Goal: Submit feedback/report problem

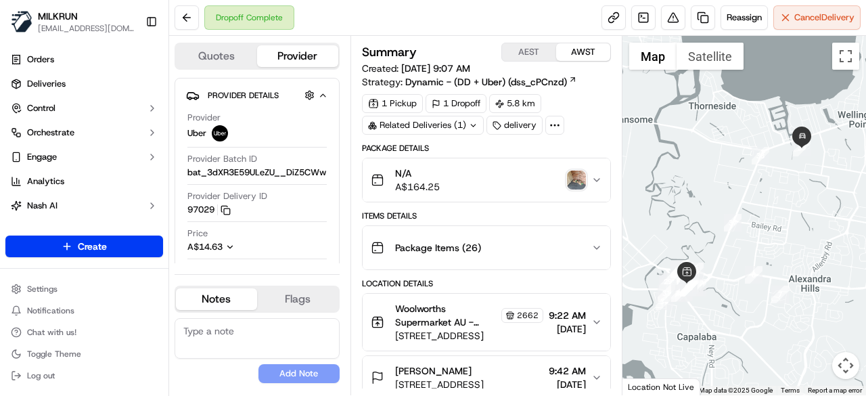
scroll to position [68, 0]
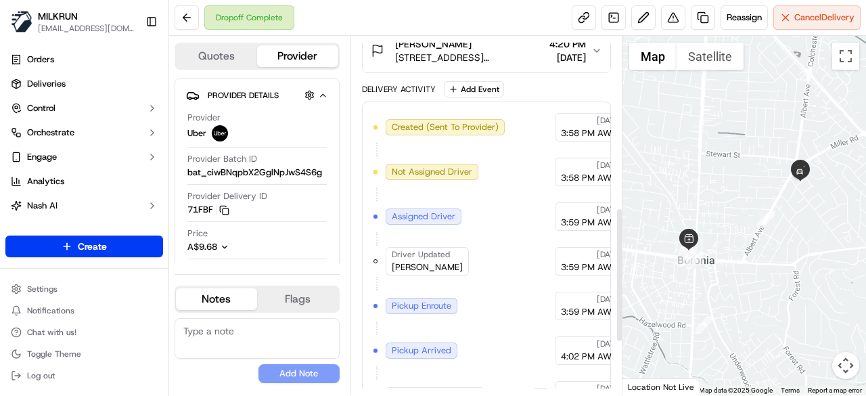
scroll to position [474, 0]
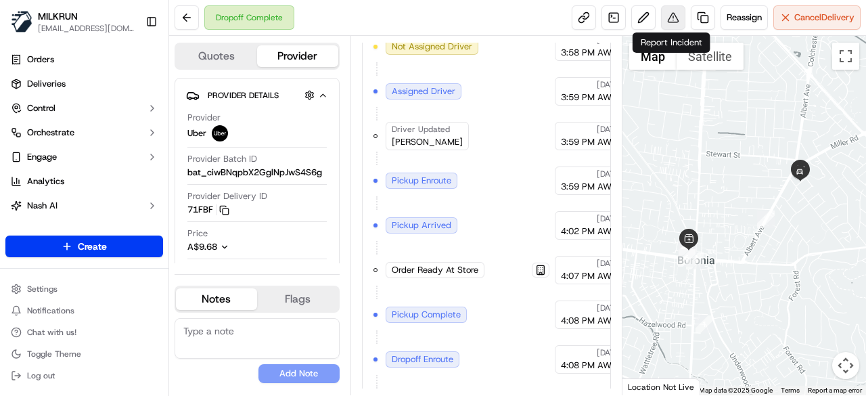
click at [671, 24] on button at bounding box center [673, 17] width 24 height 24
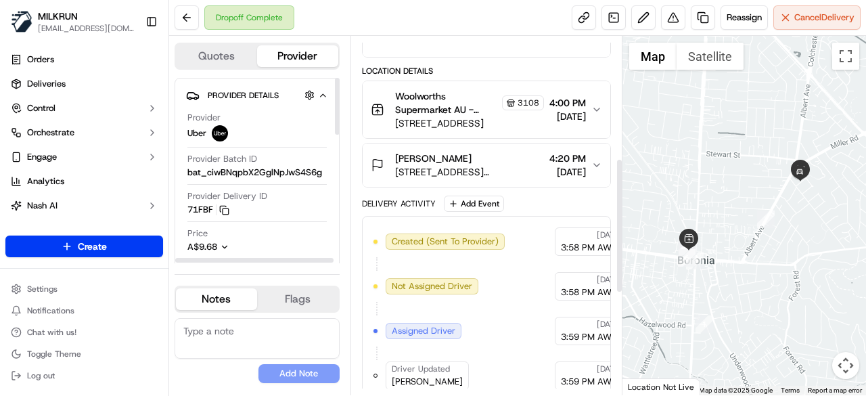
scroll to position [135, 0]
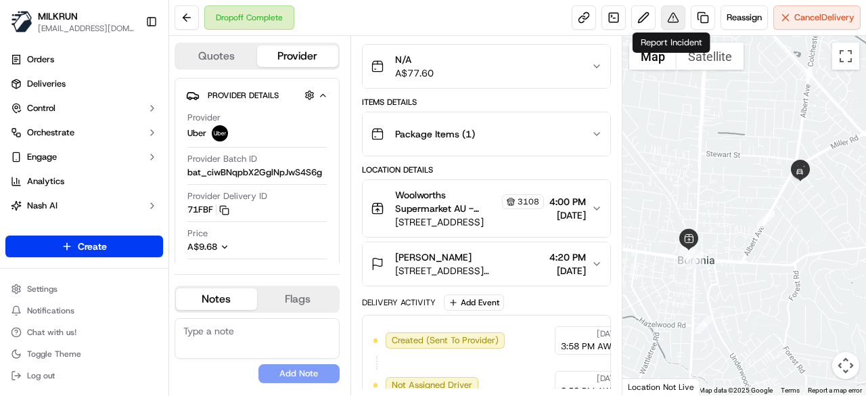
click at [676, 20] on button at bounding box center [673, 17] width 24 height 24
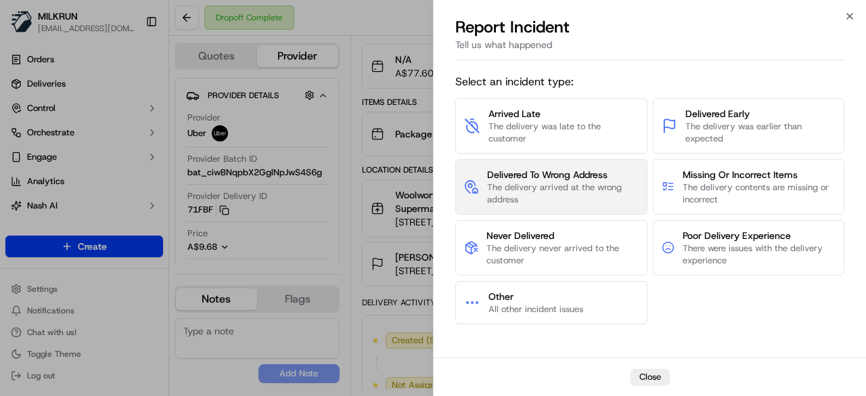
click at [598, 185] on span "The delivery arrived at the wrong address" at bounding box center [563, 193] width 152 height 24
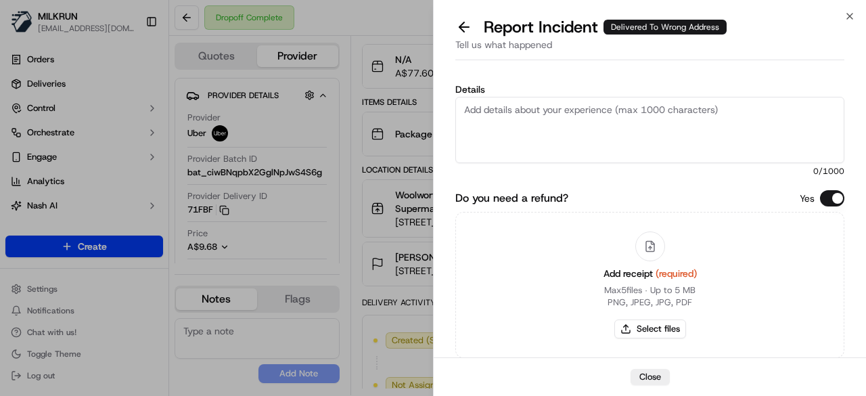
click at [540, 118] on textarea "Details" at bounding box center [649, 130] width 389 height 66
type textarea "Hello team, order was not delivered to the customer. Please refund $77.60"
click at [639, 325] on button "Select files" at bounding box center [650, 328] width 72 height 19
type input "C:\fakepath\Screenshot 2025-09-17 170201.png"
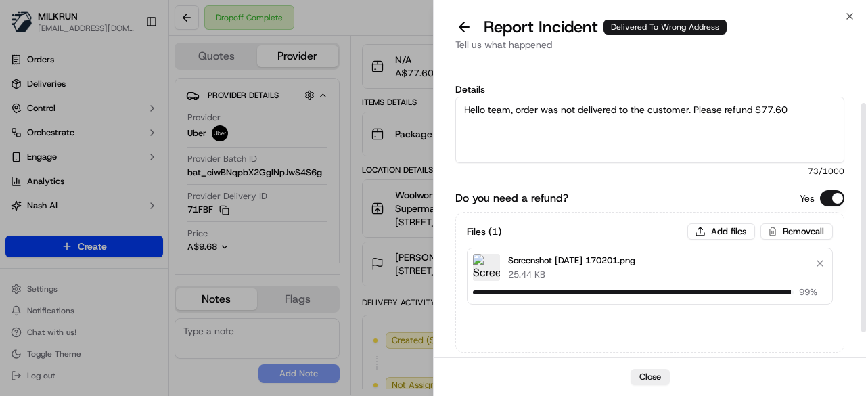
scroll to position [80, 0]
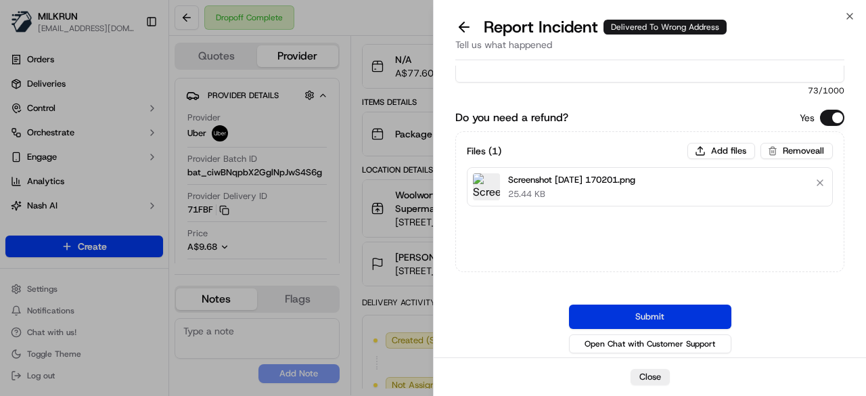
click at [641, 306] on button "Submit" at bounding box center [650, 316] width 162 height 24
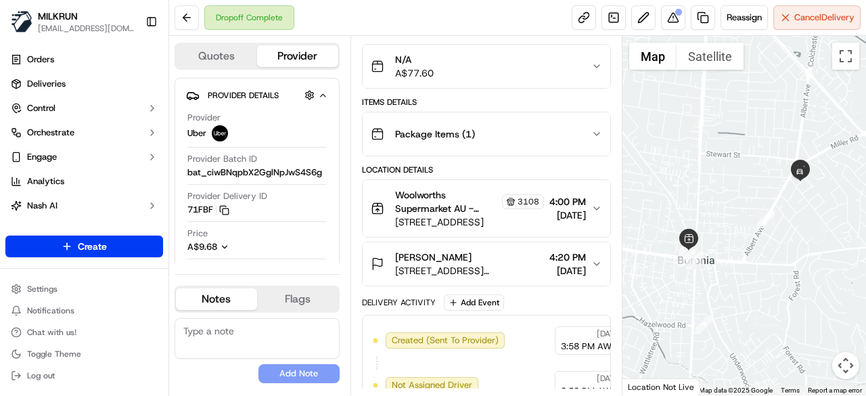
click at [667, 30] on div "Dropoff Complete Reassign Cancel Delivery" at bounding box center [517, 18] width 697 height 36
click at [671, 24] on button at bounding box center [673, 17] width 24 height 24
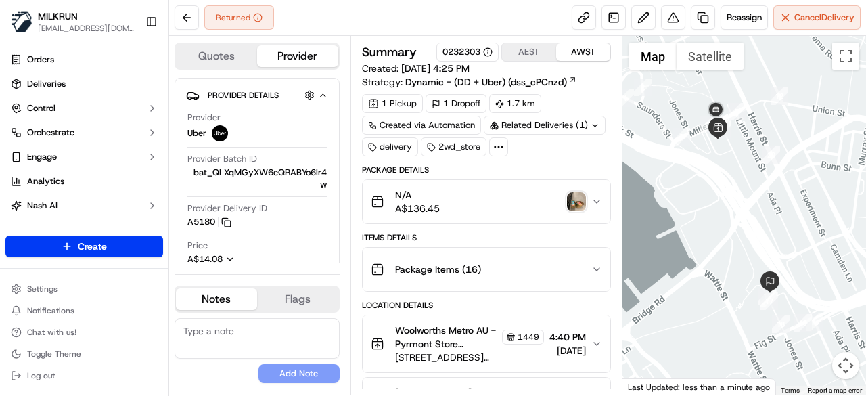
click at [575, 200] on img "button" at bounding box center [576, 201] width 19 height 19
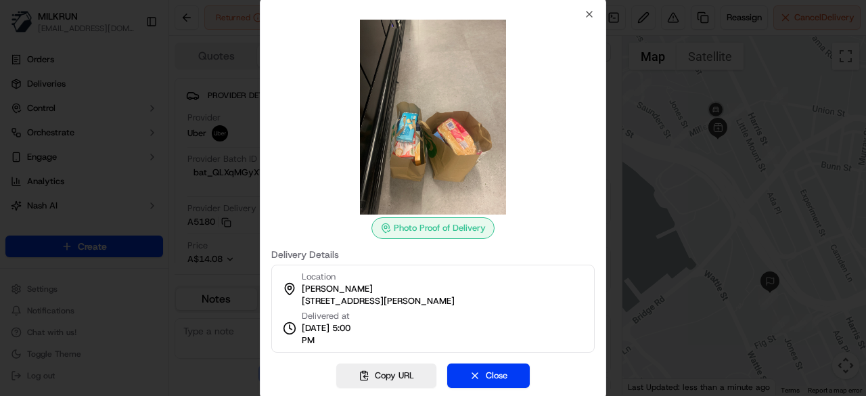
click at [728, 179] on div at bounding box center [433, 198] width 866 height 396
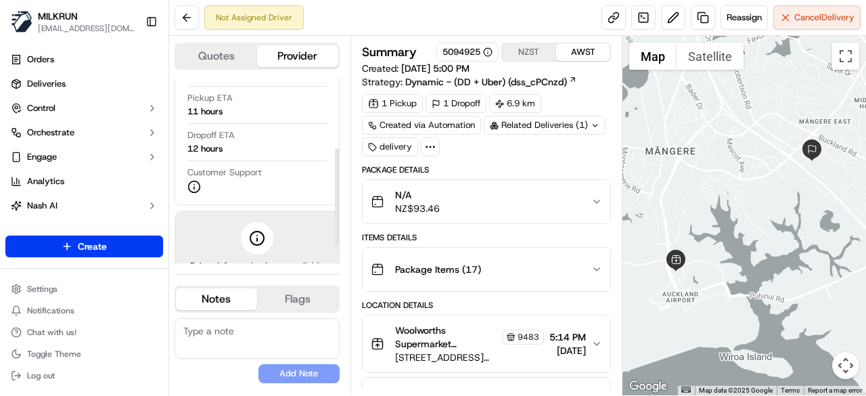
scroll to position [168, 0]
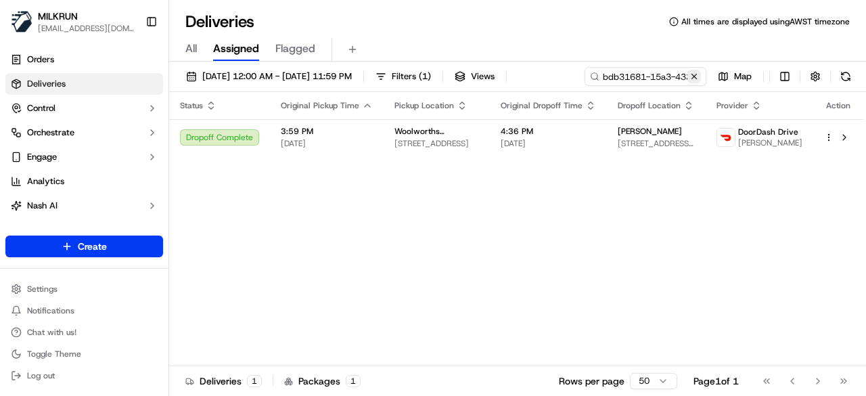
click at [693, 75] on button at bounding box center [694, 77] width 14 height 14
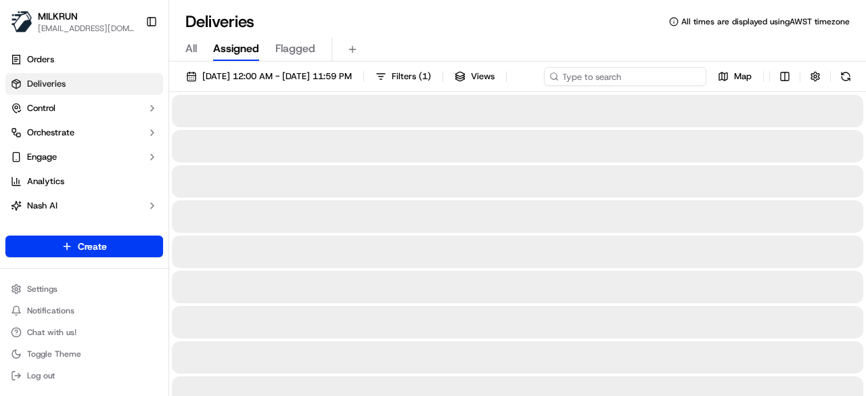
click at [669, 75] on div "[DATE] 12:00 AM - [DATE] 11:59 PM Filters ( 1 ) Views Map" at bounding box center [517, 79] width 697 height 25
paste input "91a7eb2c-6677-43ab-b2bf-1f2175031ab0"
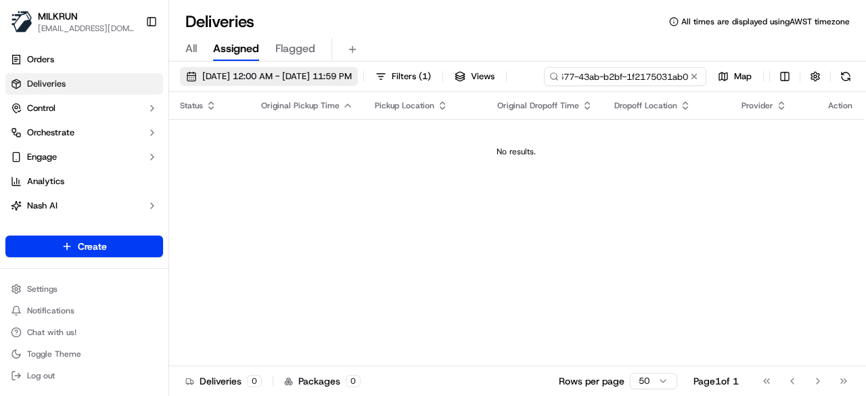
type input "91a7eb2c-6677-43ab-b2bf-1f2175031ab0"
click at [332, 79] on span "11/08/2025 12:00 AM - 11/08/2025 11:59 PM" at bounding box center [276, 76] width 149 height 12
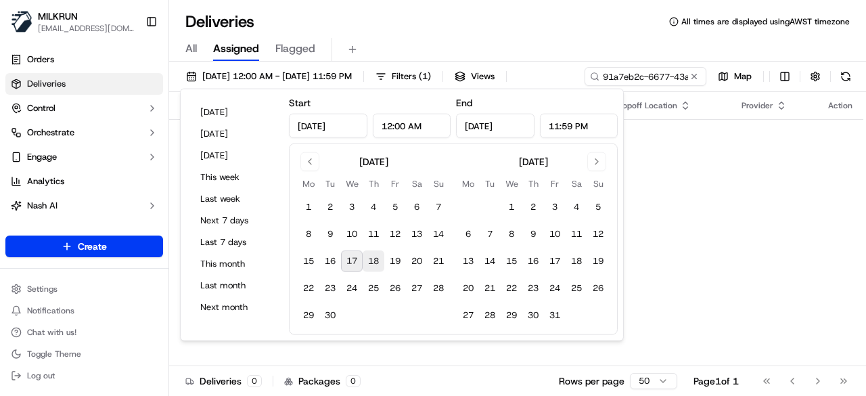
click at [363, 255] on button "18" at bounding box center [374, 261] width 22 height 22
type input "Sep 18, 2025"
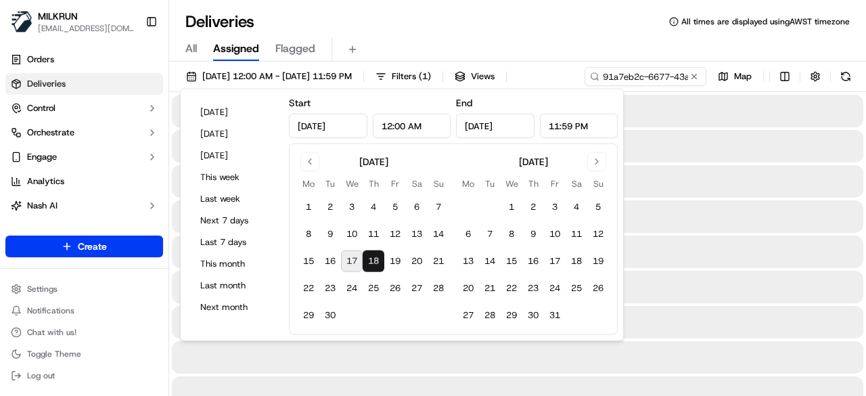
click at [363, 255] on button "18" at bounding box center [374, 261] width 22 height 22
click at [357, 256] on button "17" at bounding box center [352, 261] width 22 height 22
type input "Sep 17, 2025"
click at [671, 70] on div "17/09/2025 12:00 AM - 17/09/2025 11:59 PM Filters ( 1 ) Views 91a7eb2c-6677-43a…" at bounding box center [517, 79] width 697 height 25
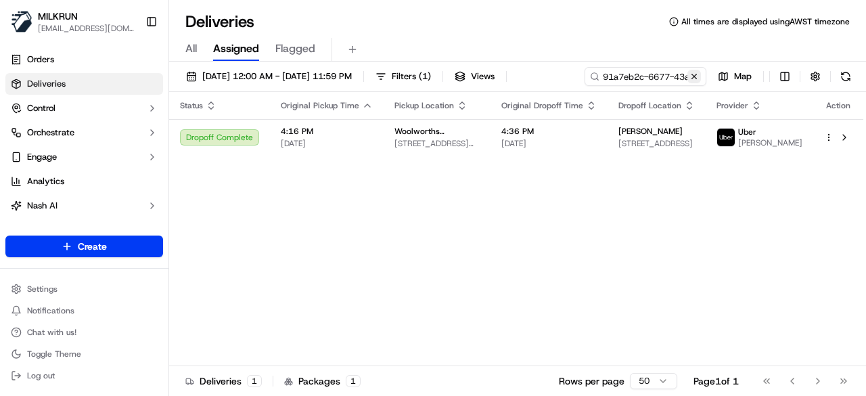
click at [695, 75] on button at bounding box center [694, 77] width 14 height 14
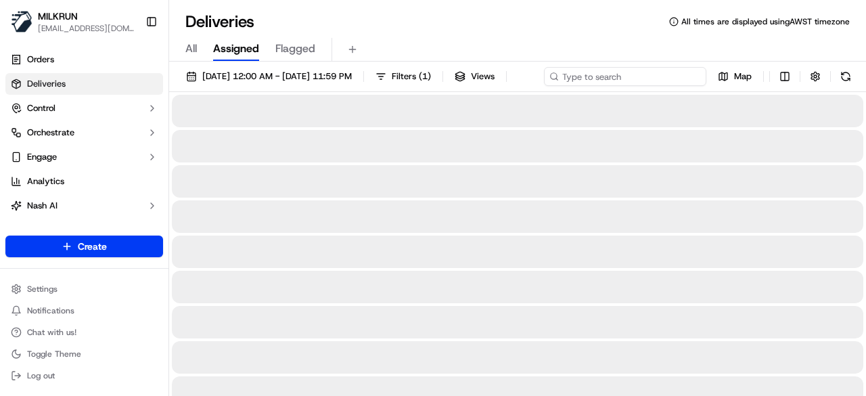
click at [620, 79] on div "17/09/2025 12:00 AM - 17/09/2025 11:59 PM Filters ( 1 ) Views Map" at bounding box center [517, 79] width 697 height 25
paste input "91a7eb2c-6677-43ab-b2bf-1f2175031ab0"
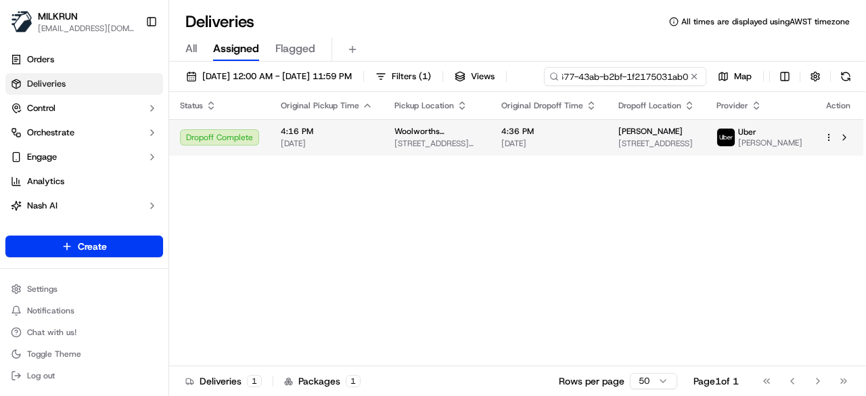
type input "91a7eb2c-6677-43ab-b2bf-1f2175031ab0"
click at [419, 175] on div "Status Original Pickup Time Pickup Location Original Dropoff Time Dropoff Locat…" at bounding box center [516, 229] width 694 height 274
click at [417, 146] on span "1 Dickson Pl, Dickson, ACT 2602, AU" at bounding box center [436, 143] width 85 height 11
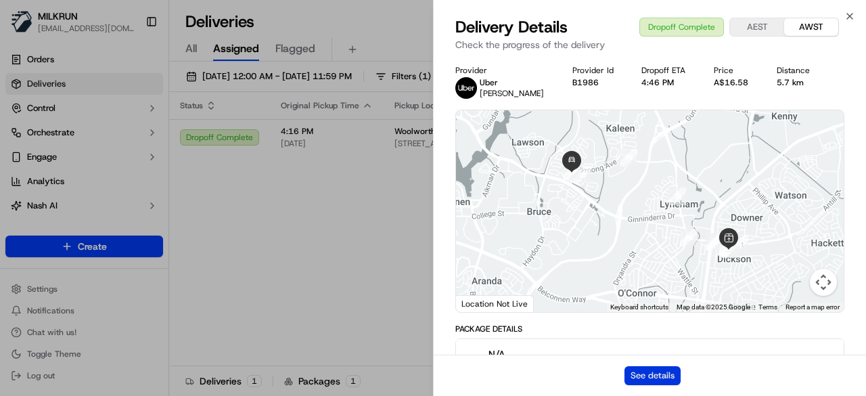
click at [669, 374] on button "See details" at bounding box center [652, 375] width 56 height 19
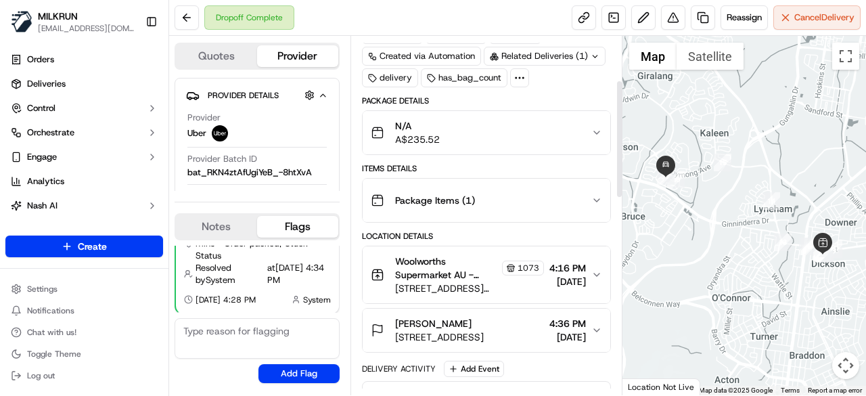
scroll to position [135, 0]
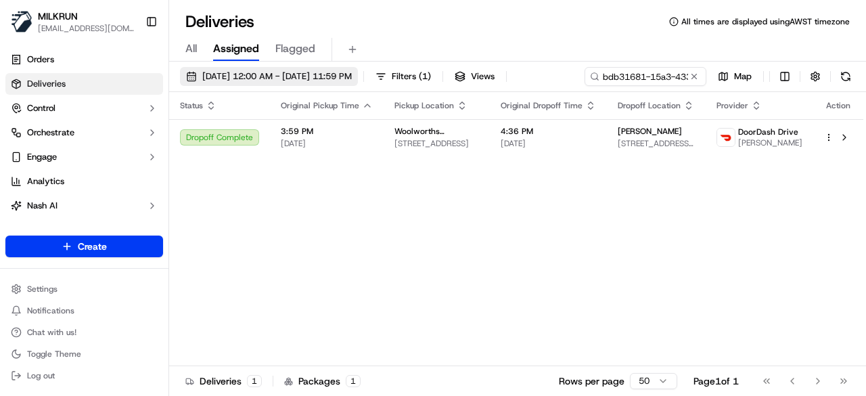
click at [264, 72] on span "11/08/2025 12:00 AM - 11/08/2025 11:59 PM" at bounding box center [276, 76] width 149 height 12
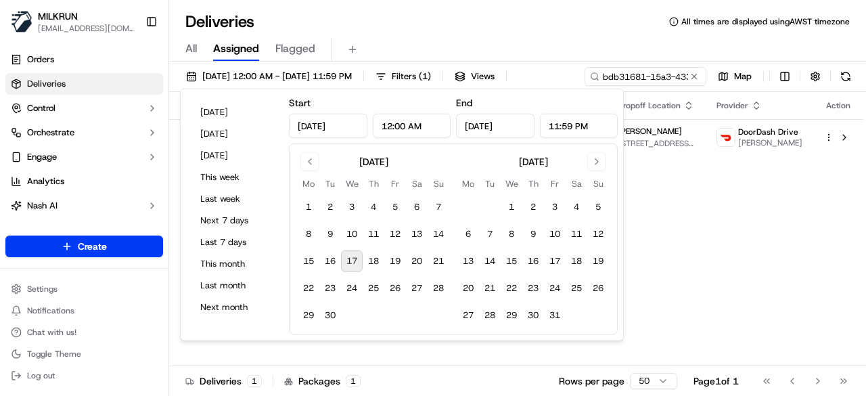
click at [346, 262] on button "17" at bounding box center [352, 261] width 22 height 22
type input "Sep 17, 2025"
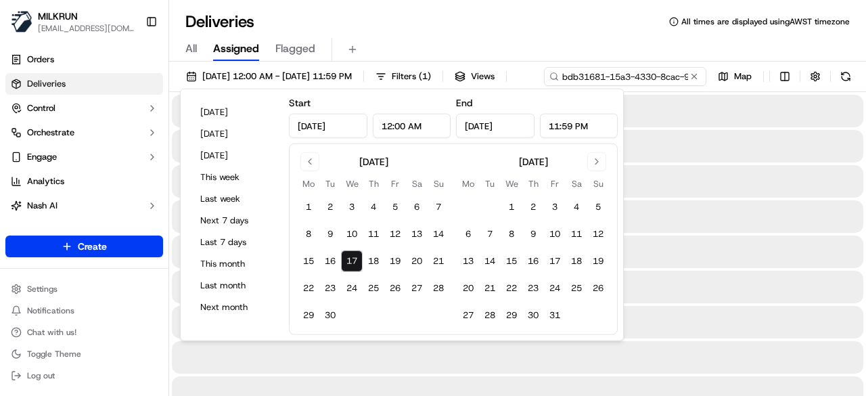
click at [674, 71] on div "17/09/2025 12:00 AM - 17/09/2025 11:59 PM Filters ( 1 ) Views bdb31681-15a3-433…" at bounding box center [517, 79] width 697 height 25
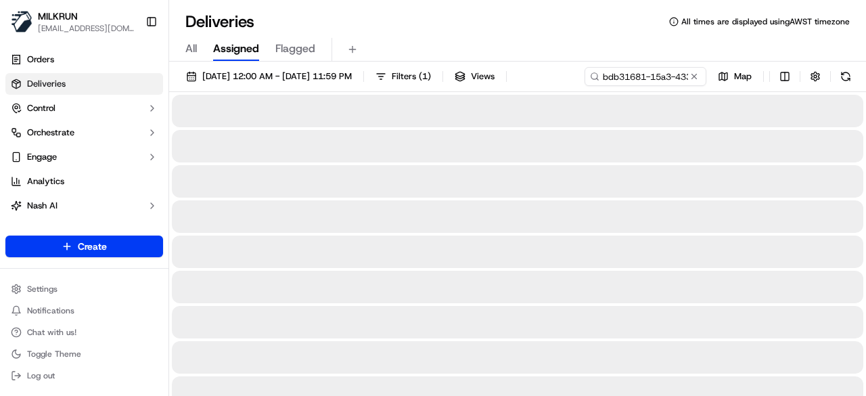
click at [674, 71] on div "17/09/2025 12:00 AM - 17/09/2025 11:59 PM Filters ( 1 ) Views bdb31681-15a3-433…" at bounding box center [517, 79] width 697 height 25
click at [693, 76] on button at bounding box center [694, 77] width 14 height 14
click at [663, 78] on div "17/09/2025 12:00 AM - 17/09/2025 11:59 PM Filters ( 1 ) Views Map" at bounding box center [517, 79] width 697 height 25
paste input "/91a7eb2c-6677-43ab-b2bf-1f2175031ab0"
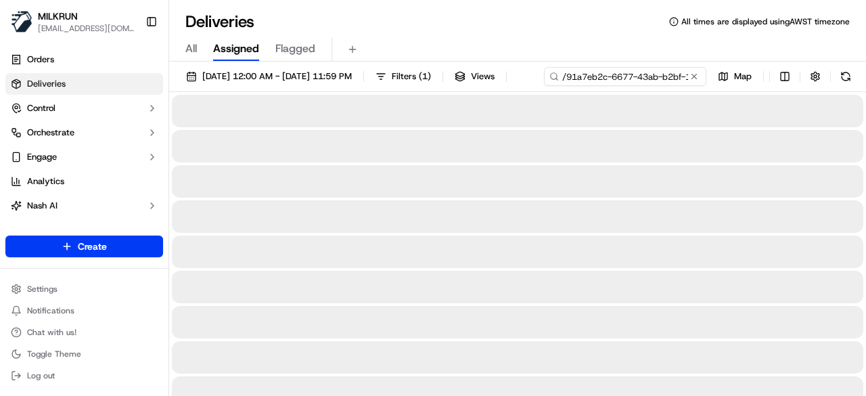
drag, startPoint x: 253, startPoint y: 103, endPoint x: 184, endPoint y: 107, distance: 69.1
click at [179, 92] on div "17/09/2025 12:00 AM - 17/09/2025 11:59 PM Filters ( 1 ) Views /91a7eb2c-6677-43…" at bounding box center [517, 79] width 697 height 25
click at [544, 86] on input "/91a7eb2c-6677-43ab-b2bf-1f2175031ab0" at bounding box center [625, 76] width 162 height 19
type input "91a7eb2c-6677-43ab-b2bf-1f2175031ab0"
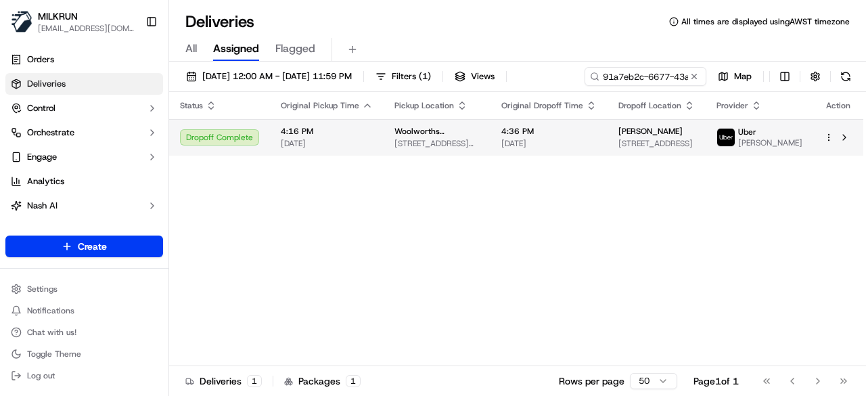
click at [536, 169] on div "Status Original Pickup Time Pickup Location Original Dropoff Time Dropoff Locat…" at bounding box center [516, 229] width 694 height 274
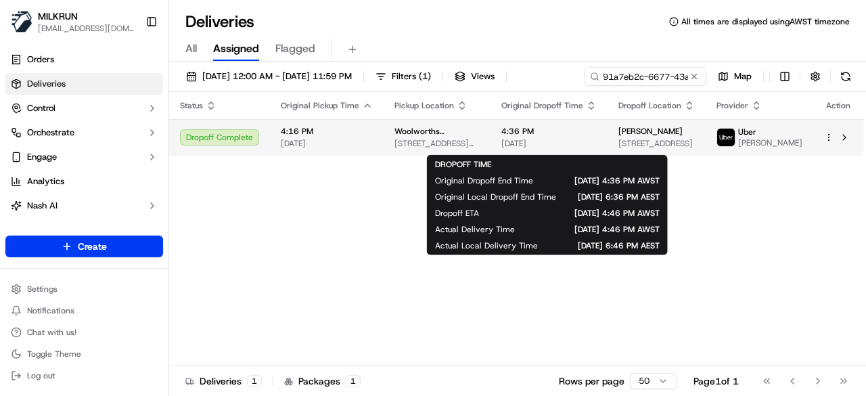
click at [479, 126] on td "Woolworths Supermarket AU - Dickson 1 Dickson Pl, Dickson, ACT 2602, AU" at bounding box center [437, 137] width 107 height 37
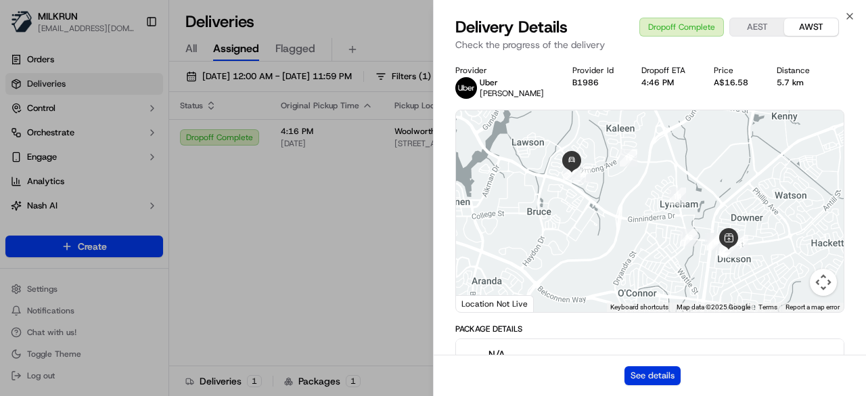
click at [644, 382] on button "See details" at bounding box center [652, 375] width 56 height 19
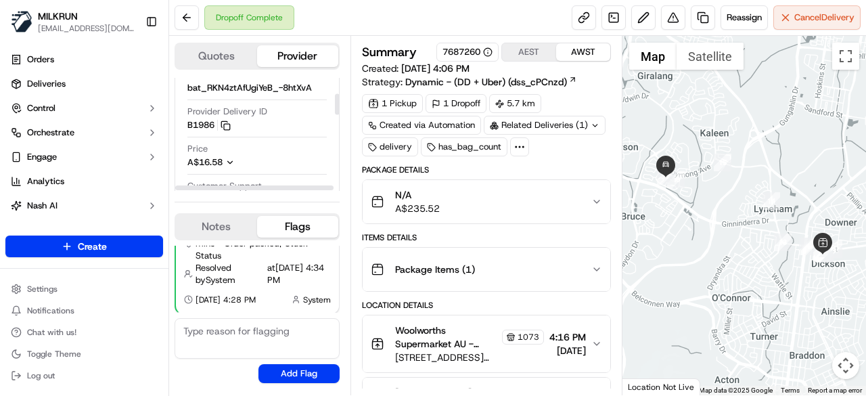
scroll to position [68, 0]
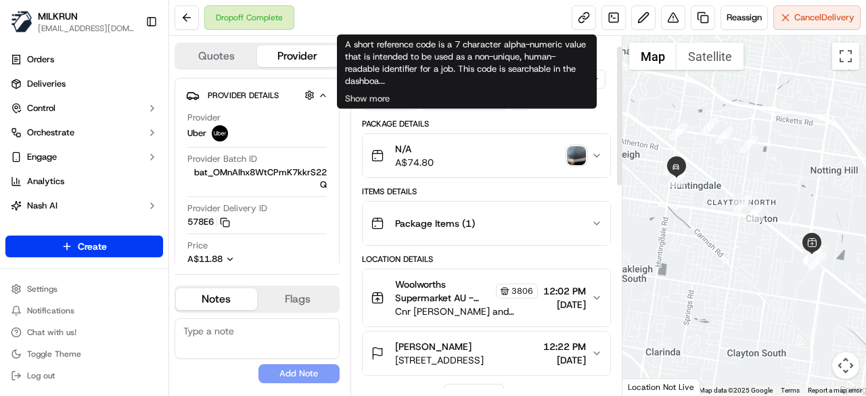
scroll to position [68, 0]
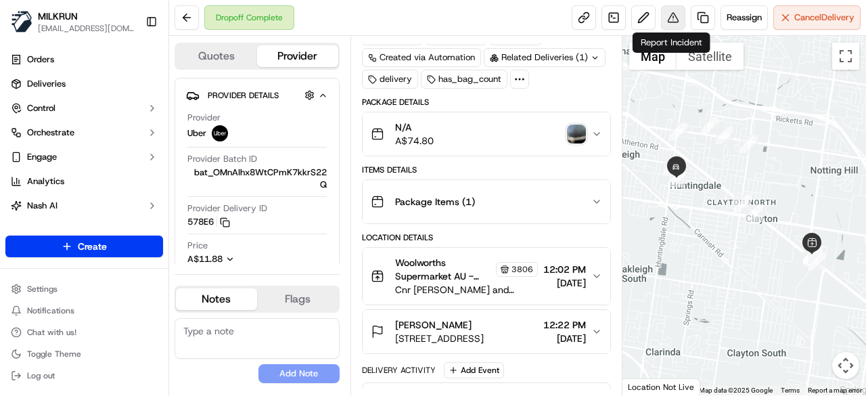
click at [670, 10] on button at bounding box center [673, 17] width 24 height 24
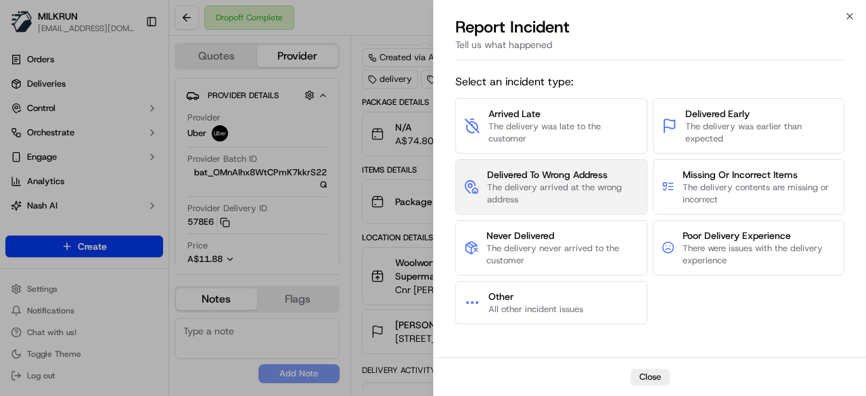
click at [536, 168] on span "Delivered To Wrong Address" at bounding box center [563, 175] width 152 height 14
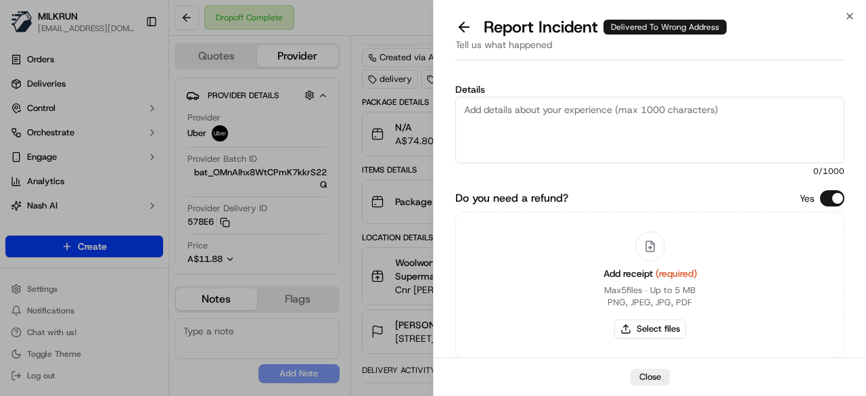
click at [547, 138] on textarea "Details" at bounding box center [649, 130] width 389 height 66
type textarea "O"
type textarea "Hey, team, customer did not received their order. Please refund $74.80"
click at [645, 327] on button "Select files" at bounding box center [650, 328] width 72 height 19
type input "C:\fakepath\Screenshot [DATE] 183318.png"
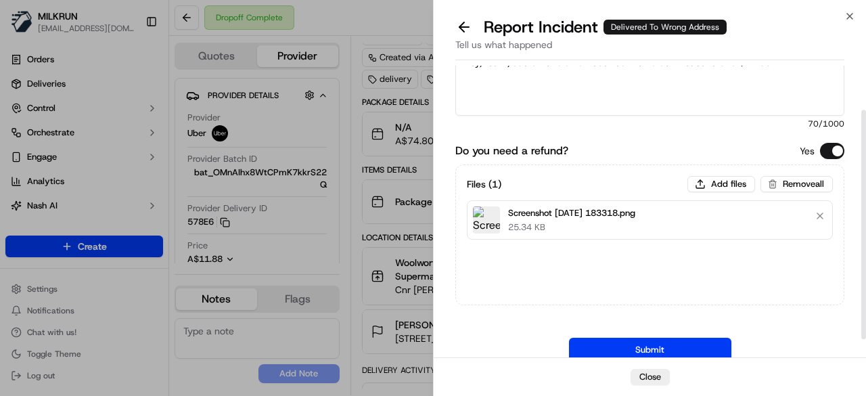
scroll to position [80, 0]
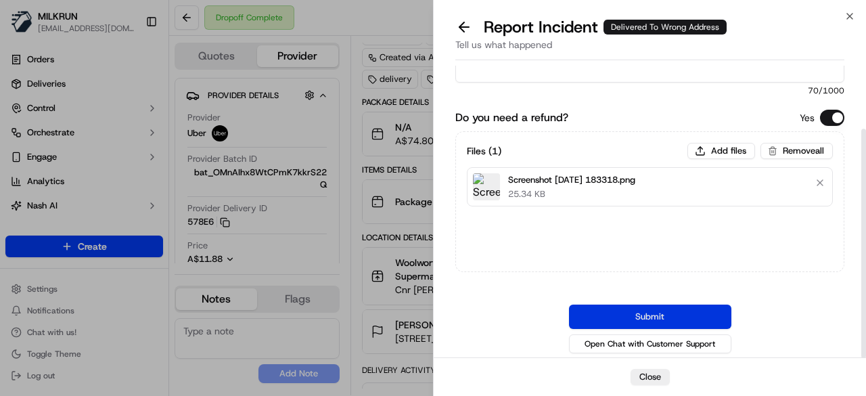
click at [667, 309] on button "Submit" at bounding box center [650, 316] width 162 height 24
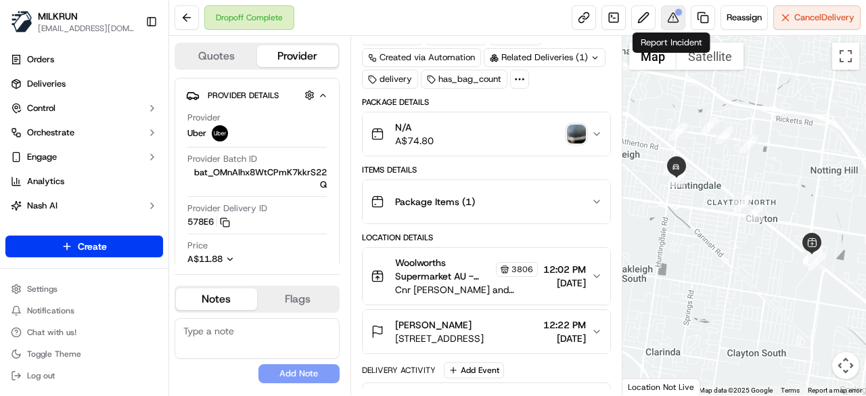
click at [674, 18] on button at bounding box center [673, 17] width 24 height 24
